Goal: Task Accomplishment & Management: Use online tool/utility

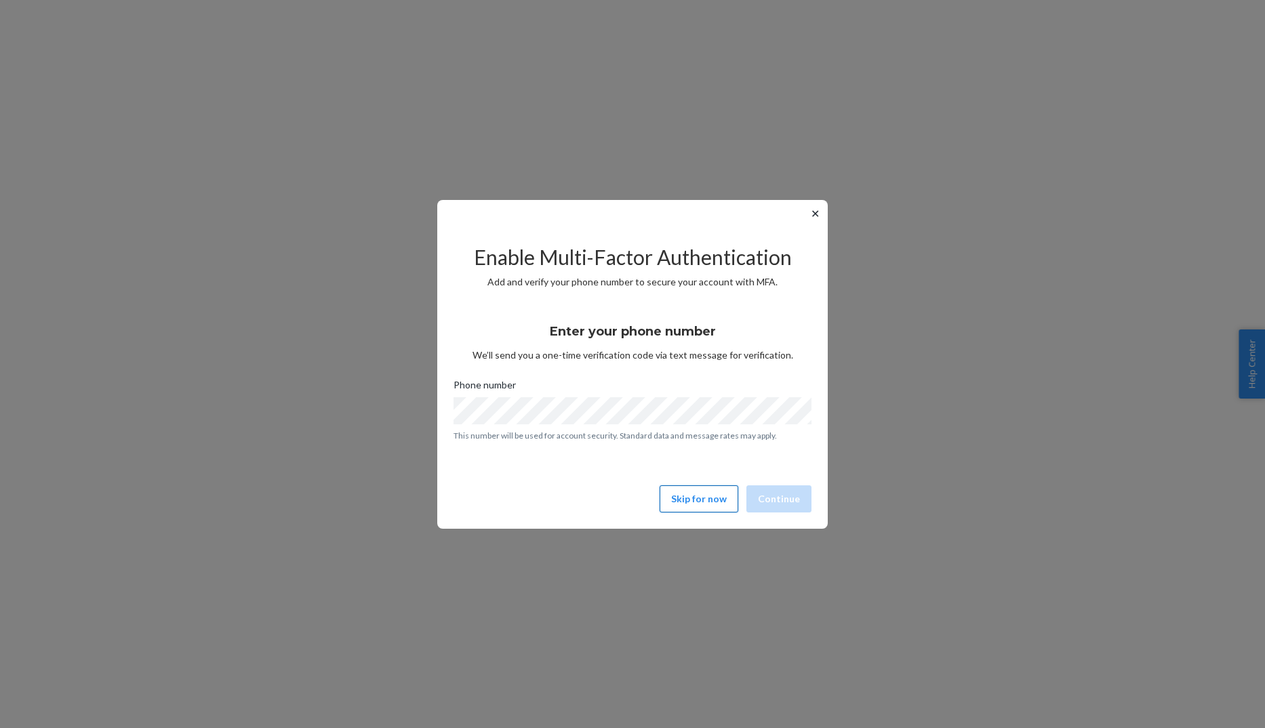
click at [706, 504] on button "Skip for now" at bounding box center [699, 498] width 79 height 27
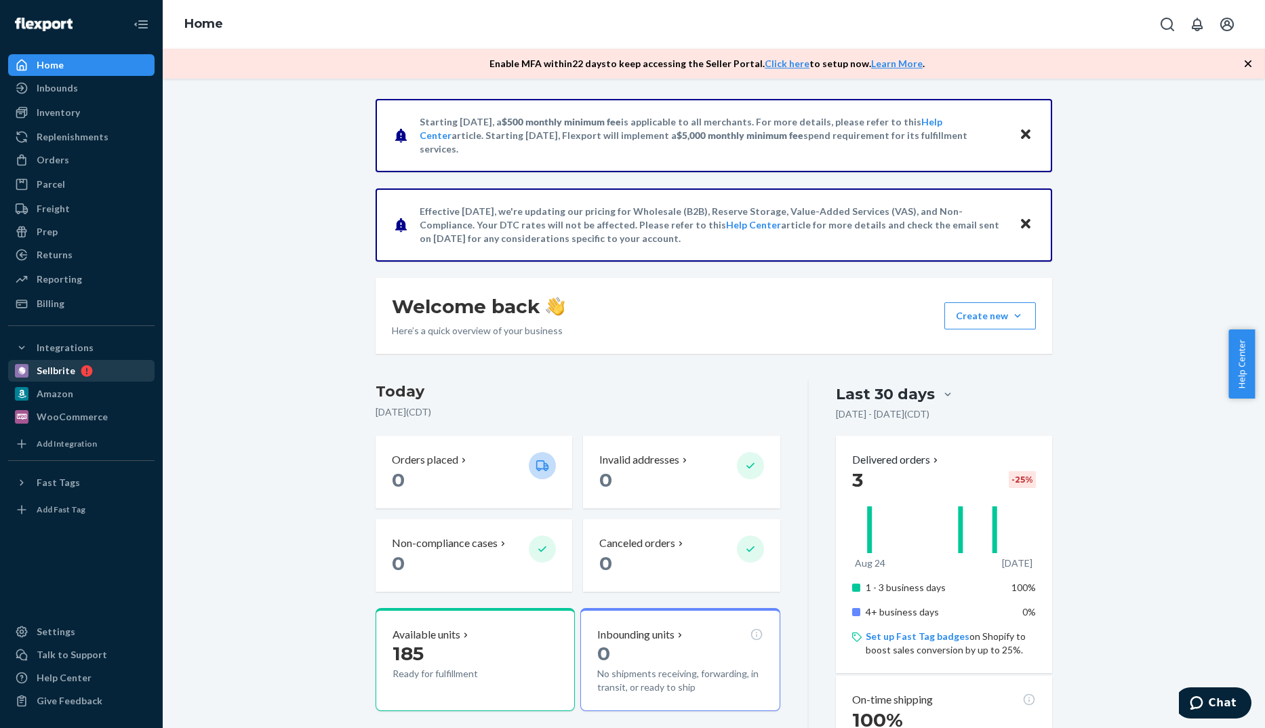
click at [56, 369] on div "Sellbrite" at bounding box center [56, 371] width 39 height 14
